Goal: Navigation & Orientation: Find specific page/section

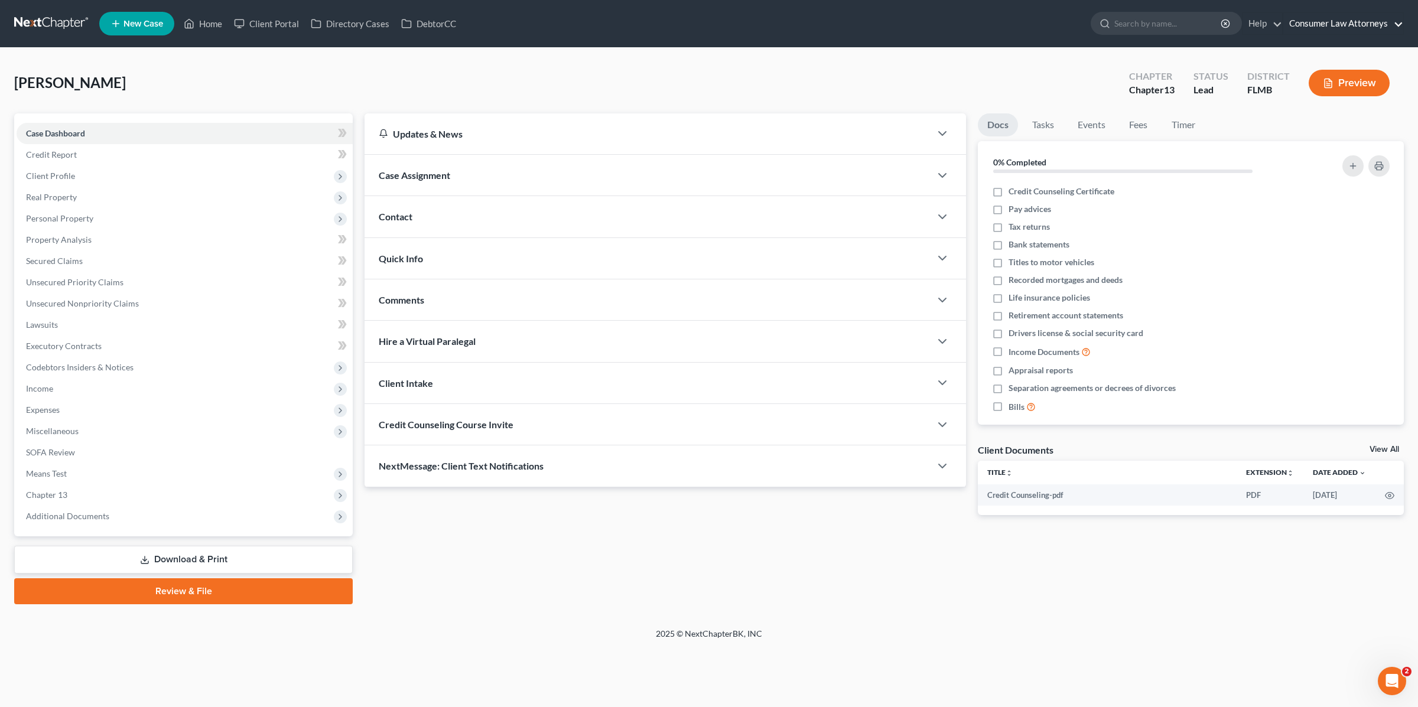
click at [1358, 22] on link "Consumer Law Attorneys" at bounding box center [1344, 23] width 120 height 21
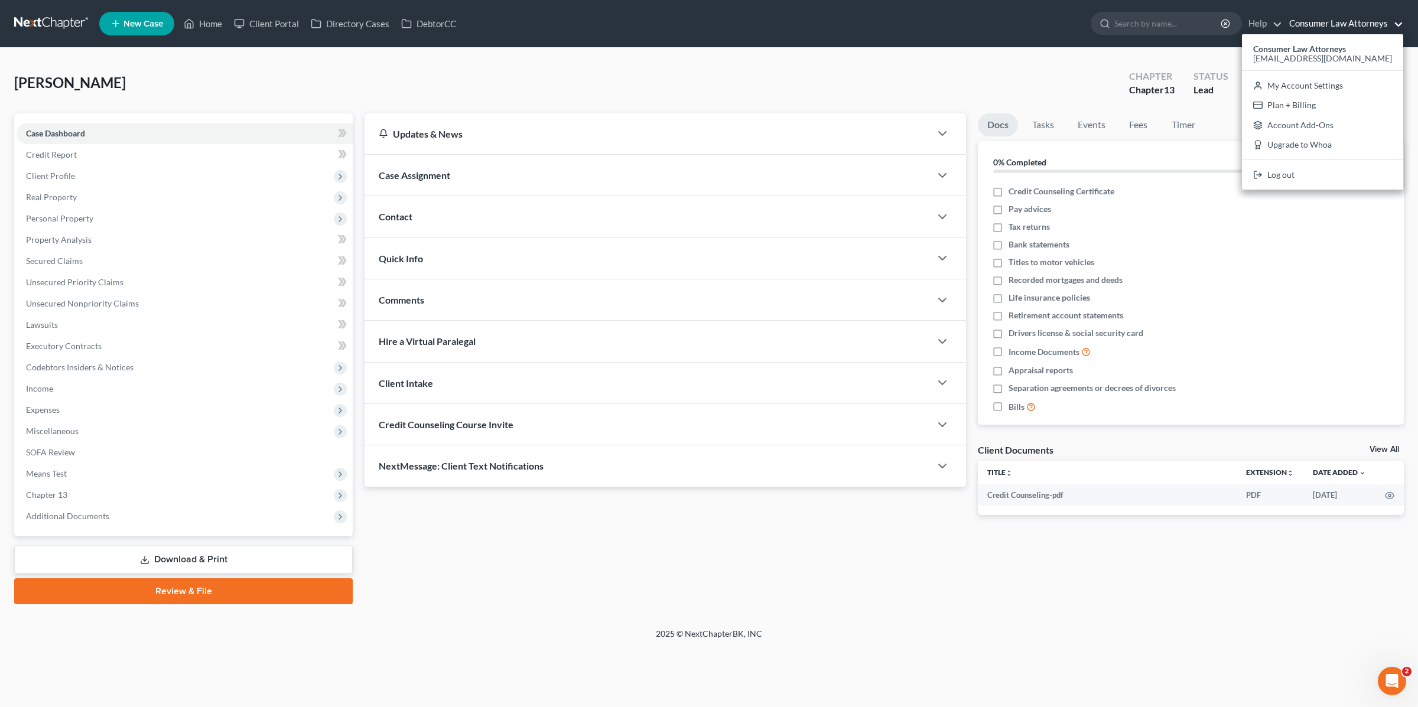
click at [408, 215] on span "Contact" at bounding box center [396, 216] width 34 height 11
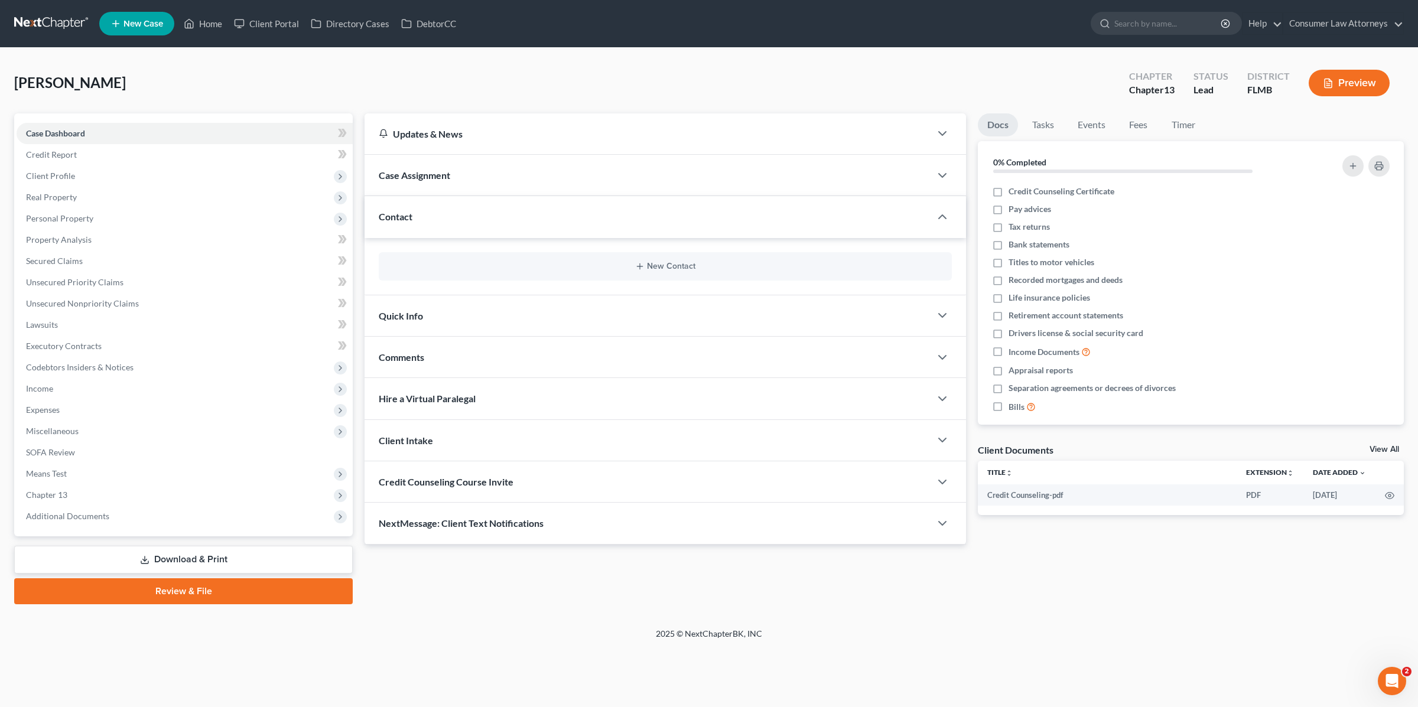
click at [414, 310] on span "Quick Info" at bounding box center [401, 315] width 44 height 11
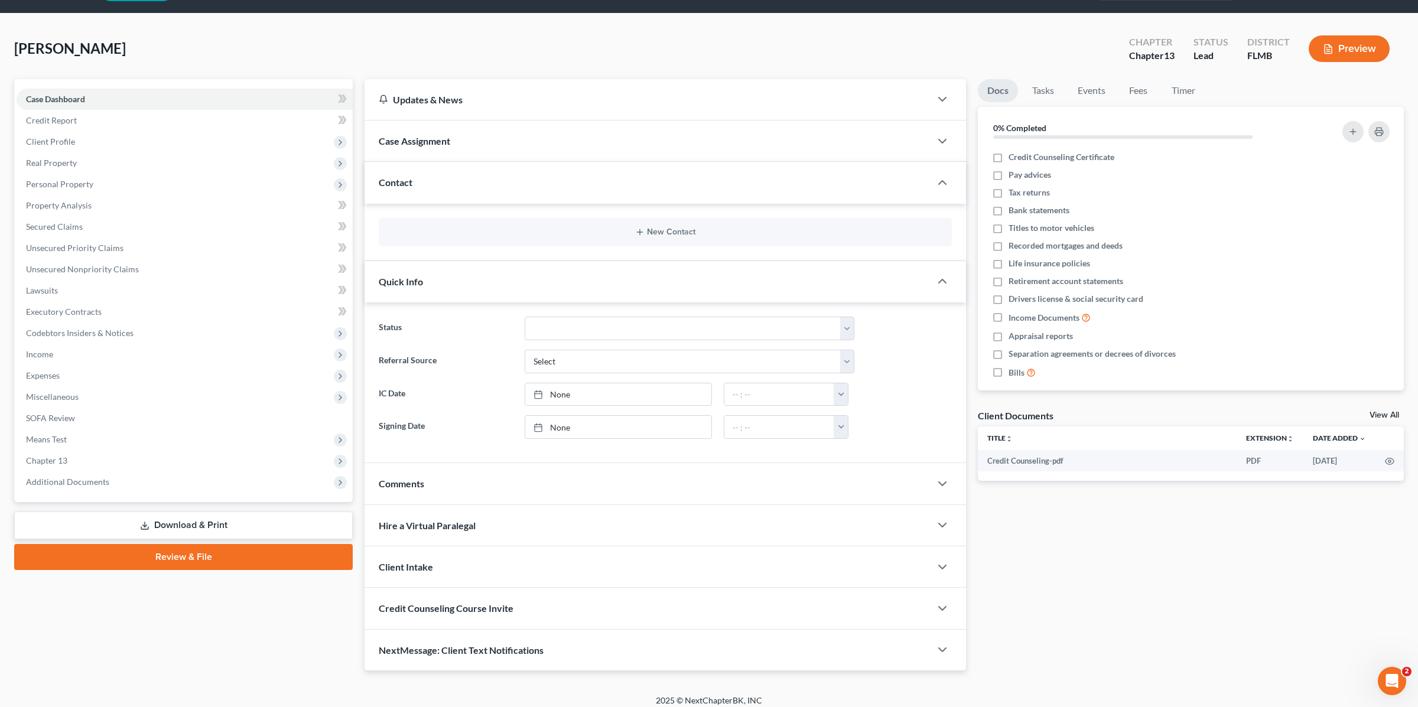
scroll to position [38, 0]
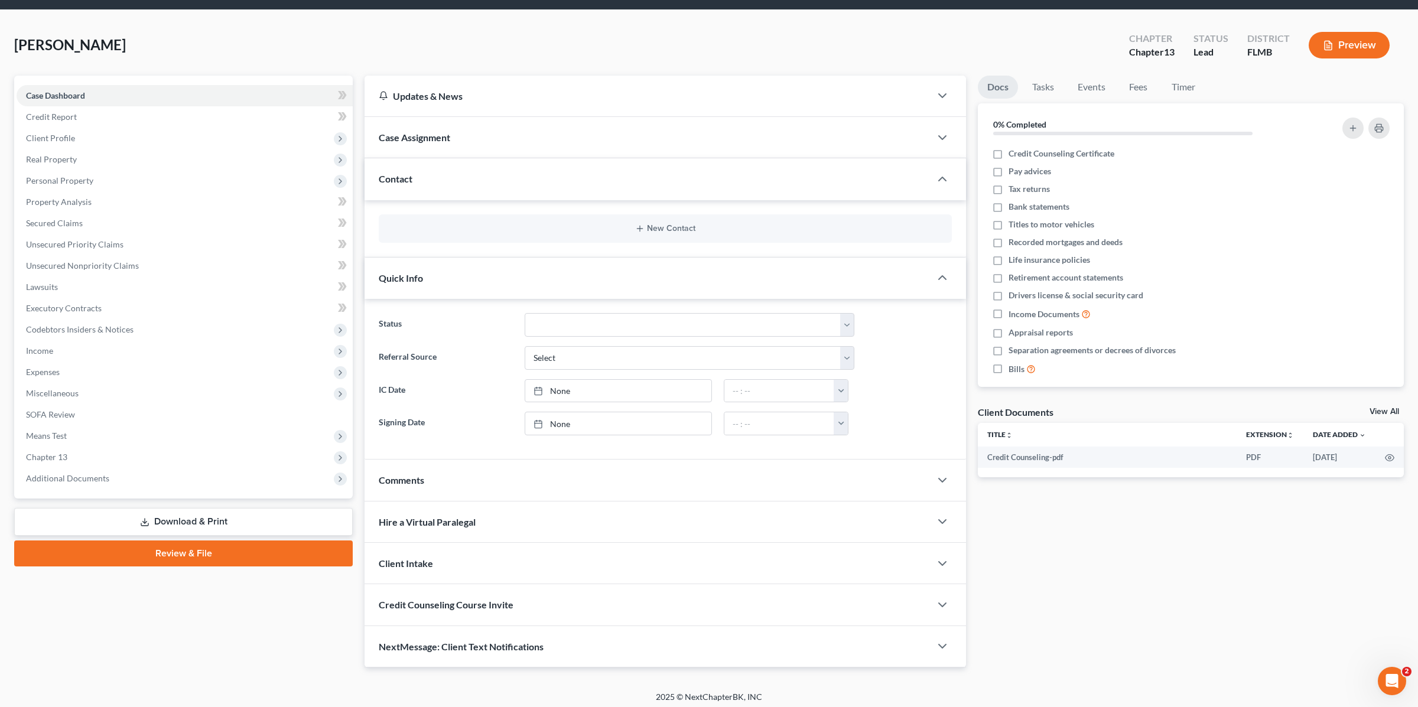
click at [680, 34] on div "[PERSON_NAME] Upgraded Chapter Chapter 13 Status Lead District [GEOGRAPHIC_DATA…" at bounding box center [709, 49] width 1390 height 51
click at [584, 41] on div "[PERSON_NAME] Upgraded Chapter Chapter 13 Status Lead District [GEOGRAPHIC_DATA…" at bounding box center [709, 49] width 1390 height 51
click at [128, 479] on span "Additional Documents" at bounding box center [185, 478] width 336 height 21
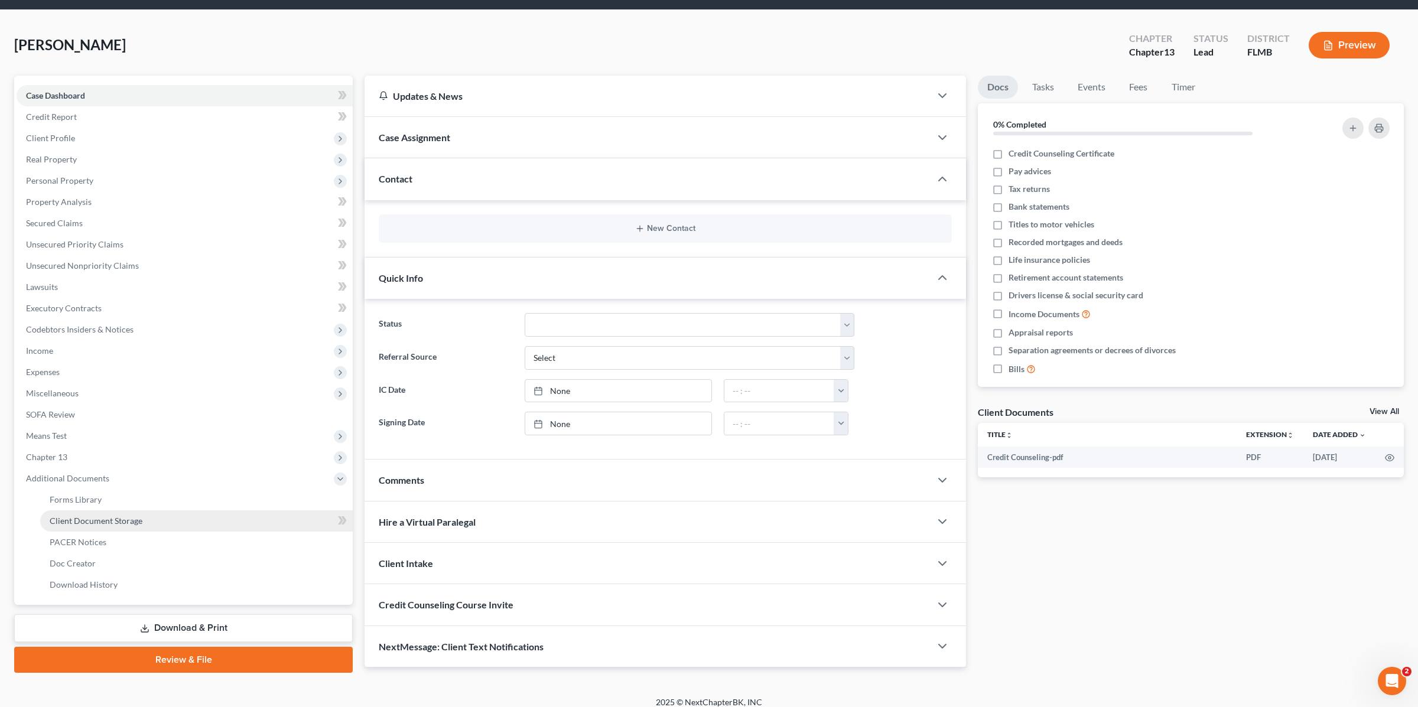
click at [144, 525] on link "Client Document Storage" at bounding box center [196, 521] width 313 height 21
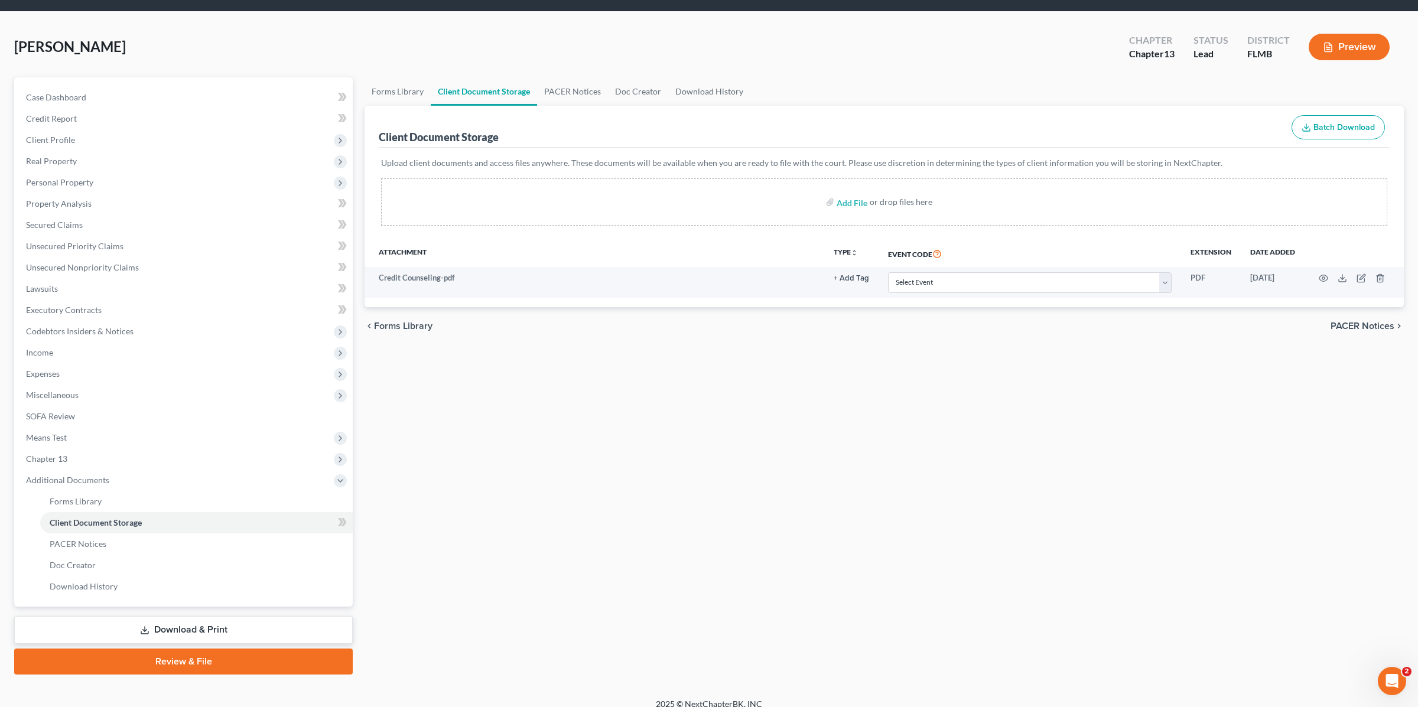
scroll to position [30, 0]
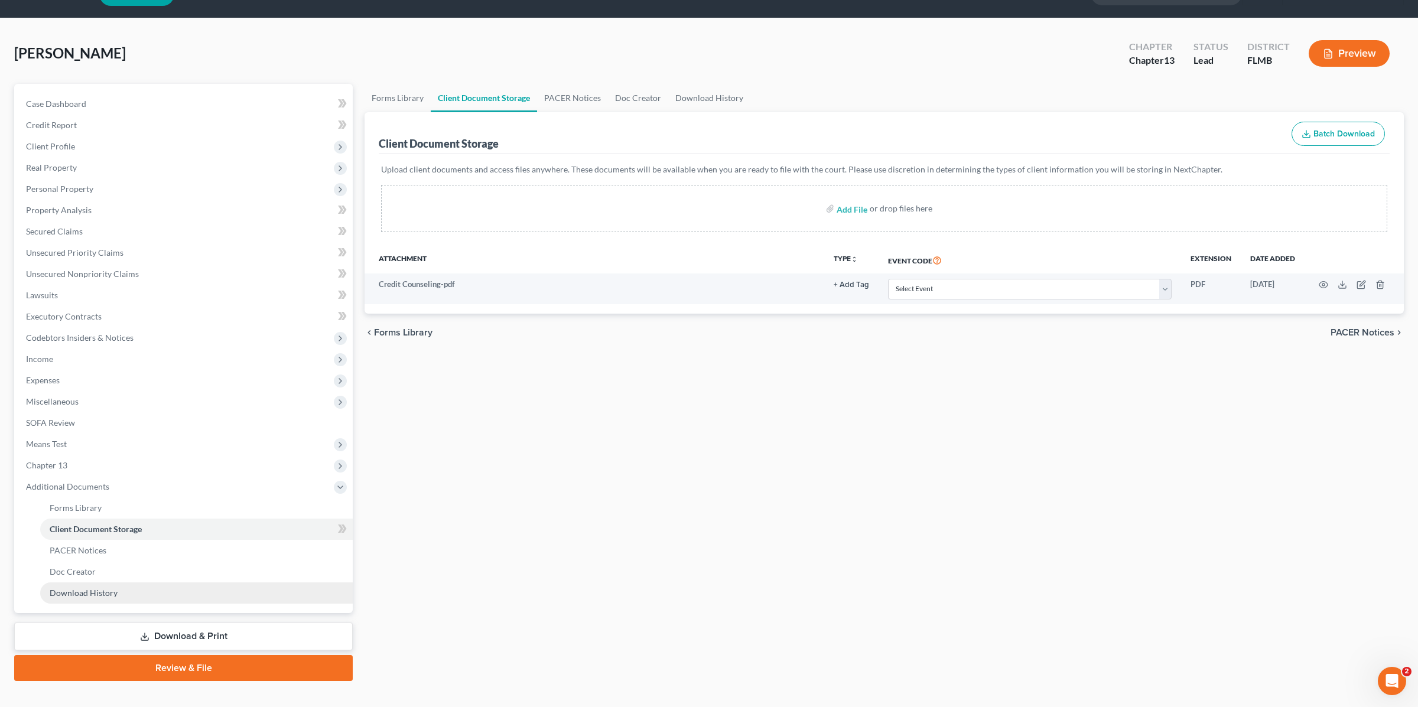
click at [190, 596] on link "Download History" at bounding box center [196, 593] width 313 height 21
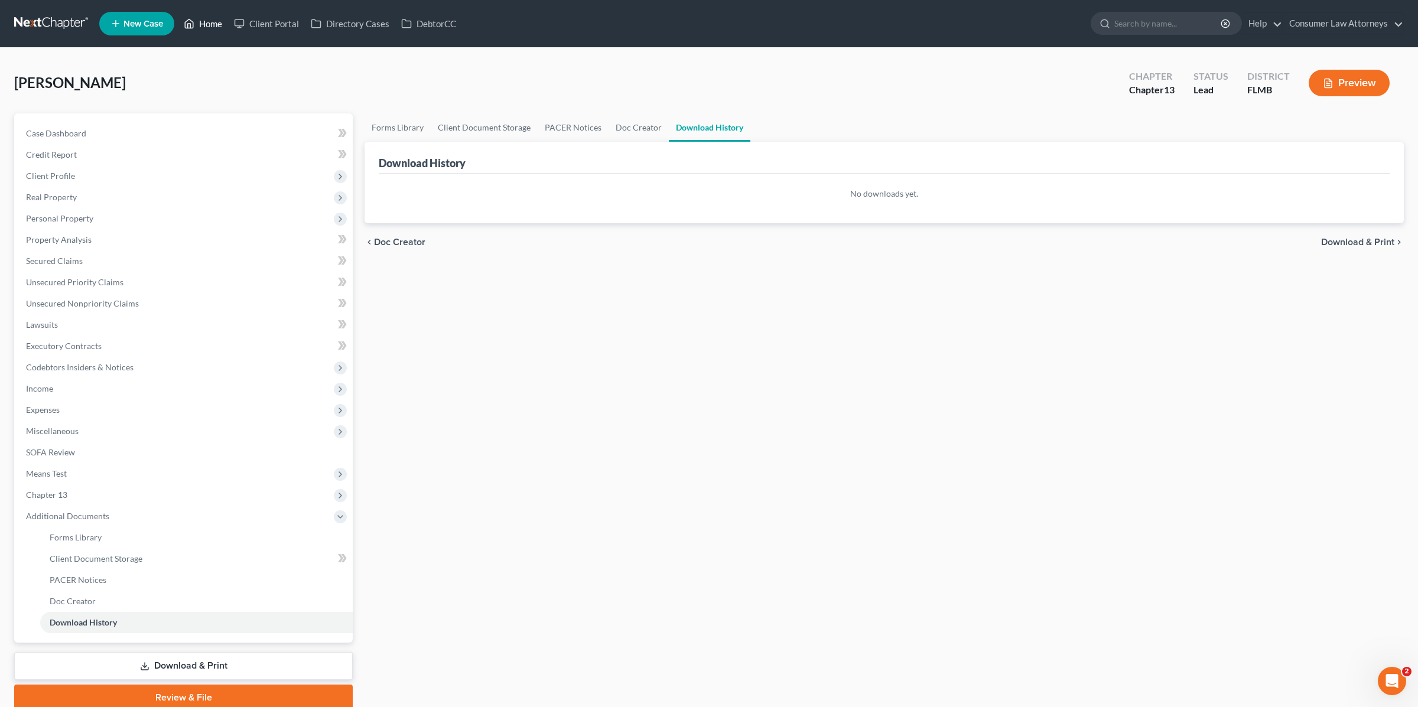
click at [198, 23] on link "Home" at bounding box center [203, 23] width 50 height 21
